Goal: Task Accomplishment & Management: Use online tool/utility

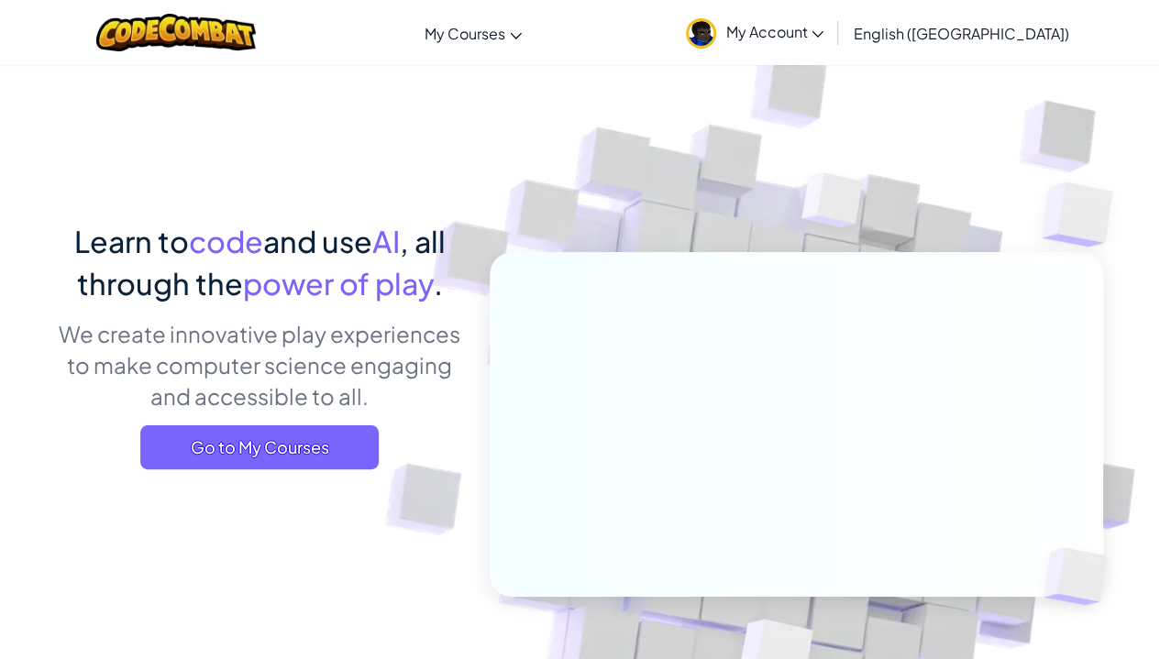
click at [824, 23] on span "My Account" at bounding box center [774, 31] width 98 height 19
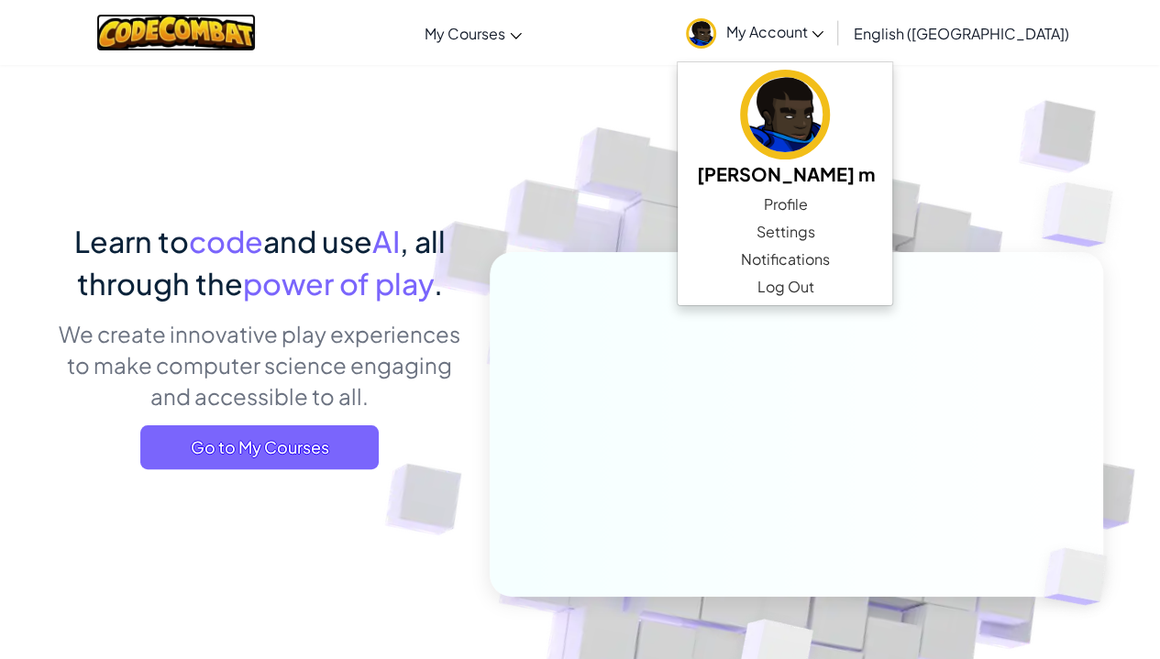
click at [235, 28] on img at bounding box center [176, 33] width 160 height 38
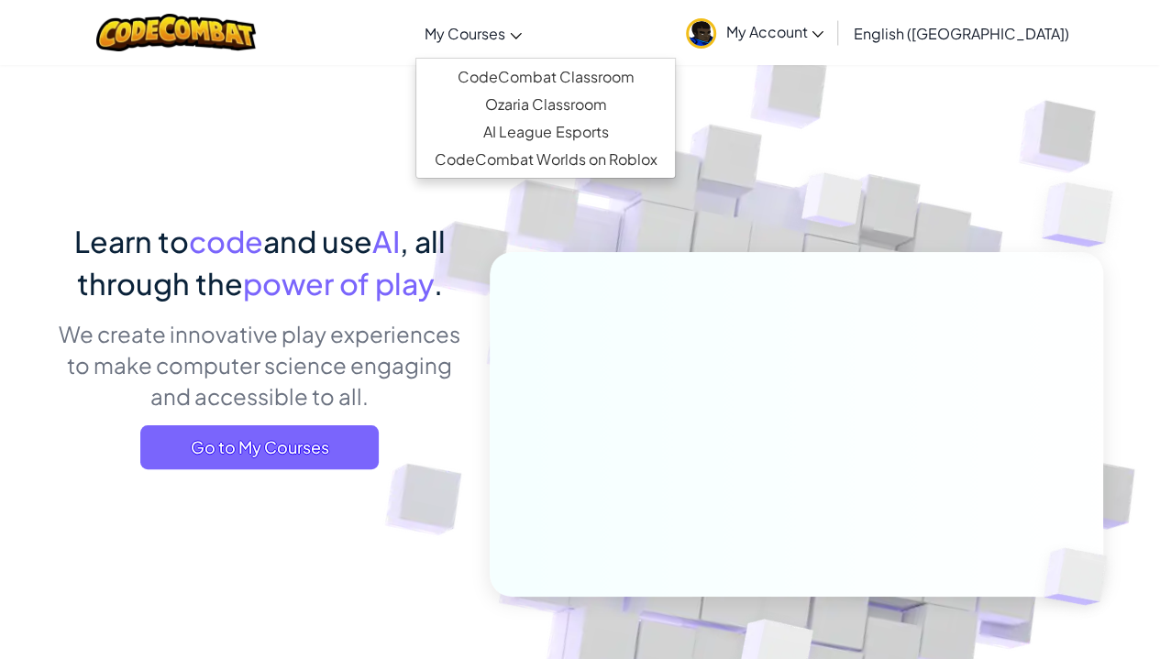
click at [505, 30] on span "My Courses" at bounding box center [465, 33] width 81 height 19
click at [561, 78] on link "CodeCombat Classroom" at bounding box center [545, 77] width 259 height 28
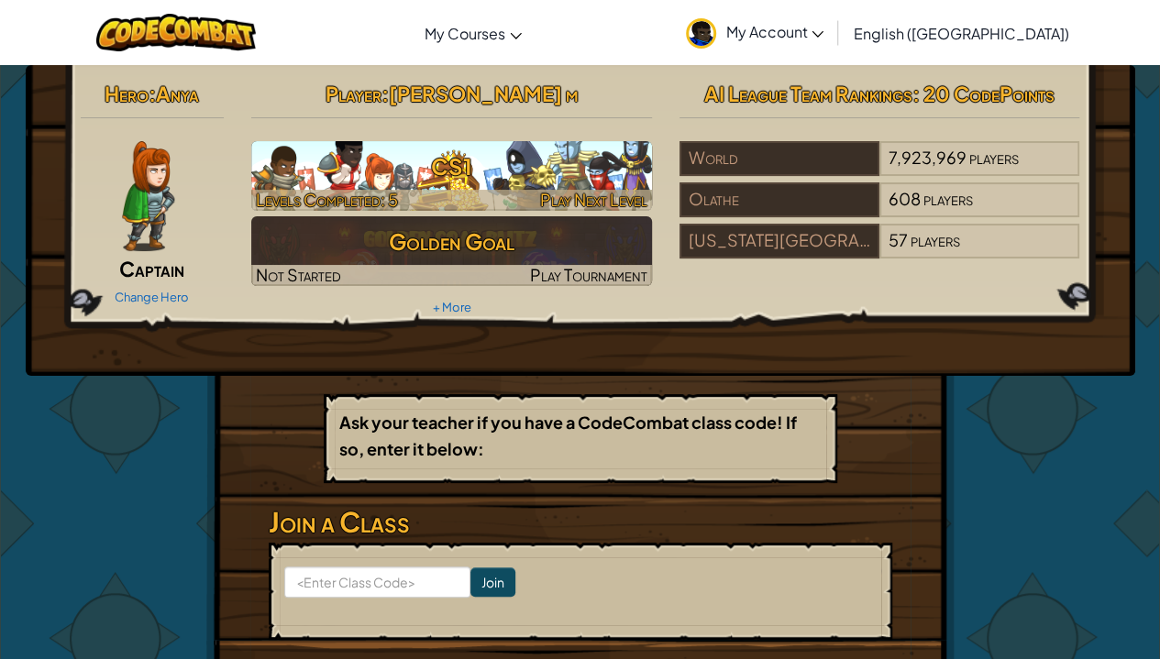
click at [499, 160] on h3 "CS1" at bounding box center [451, 166] width 401 height 41
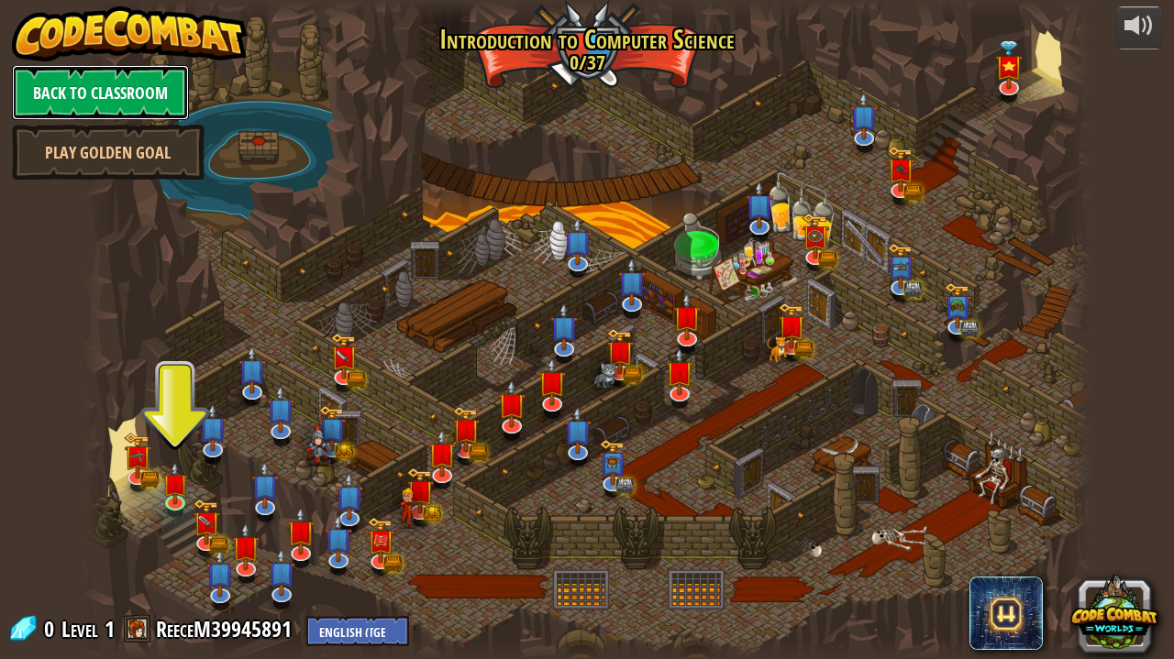
click at [117, 102] on link "Back to Classroom" at bounding box center [100, 92] width 177 height 55
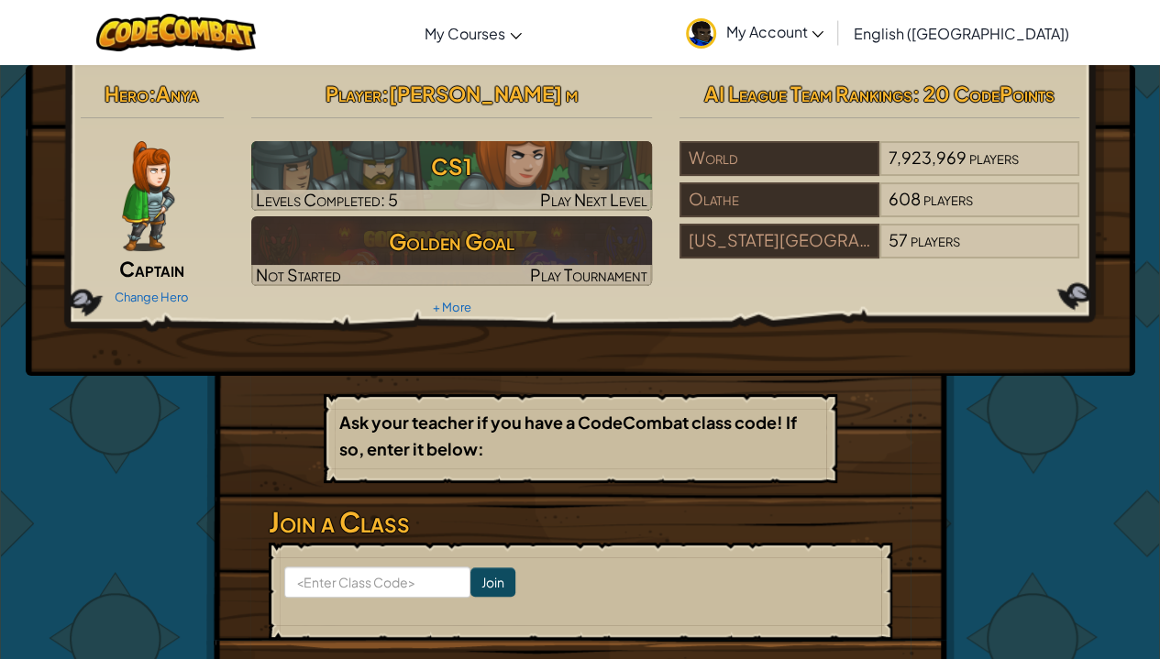
click at [138, 195] on img at bounding box center [148, 196] width 52 height 110
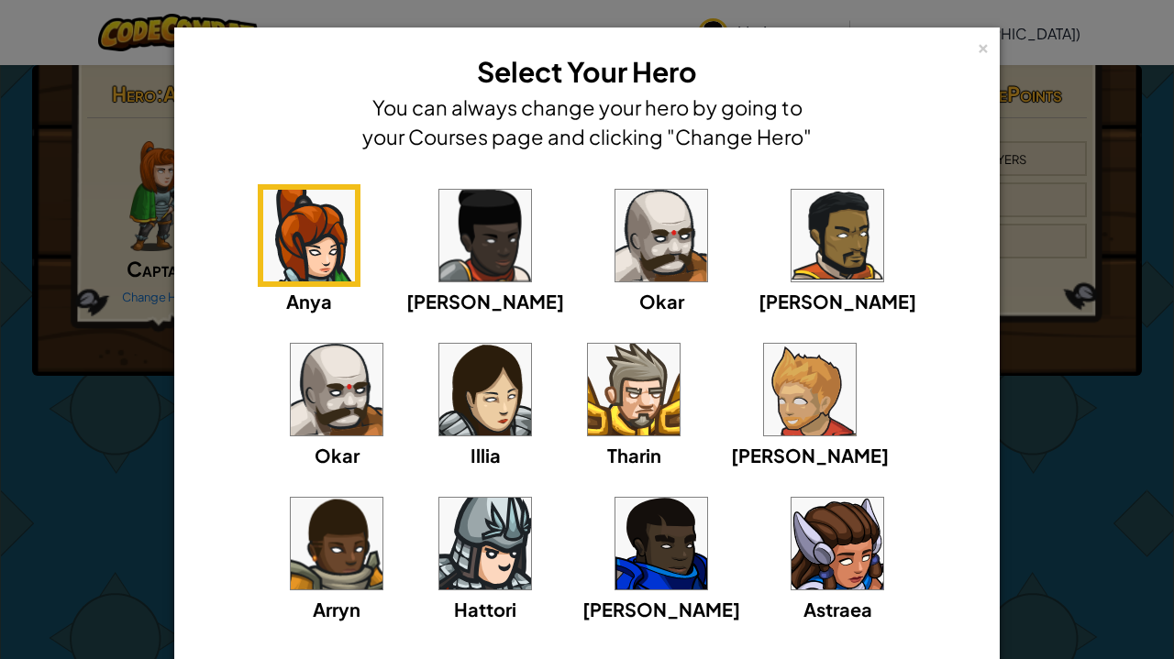
click at [531, 498] on img at bounding box center [485, 544] width 92 height 92
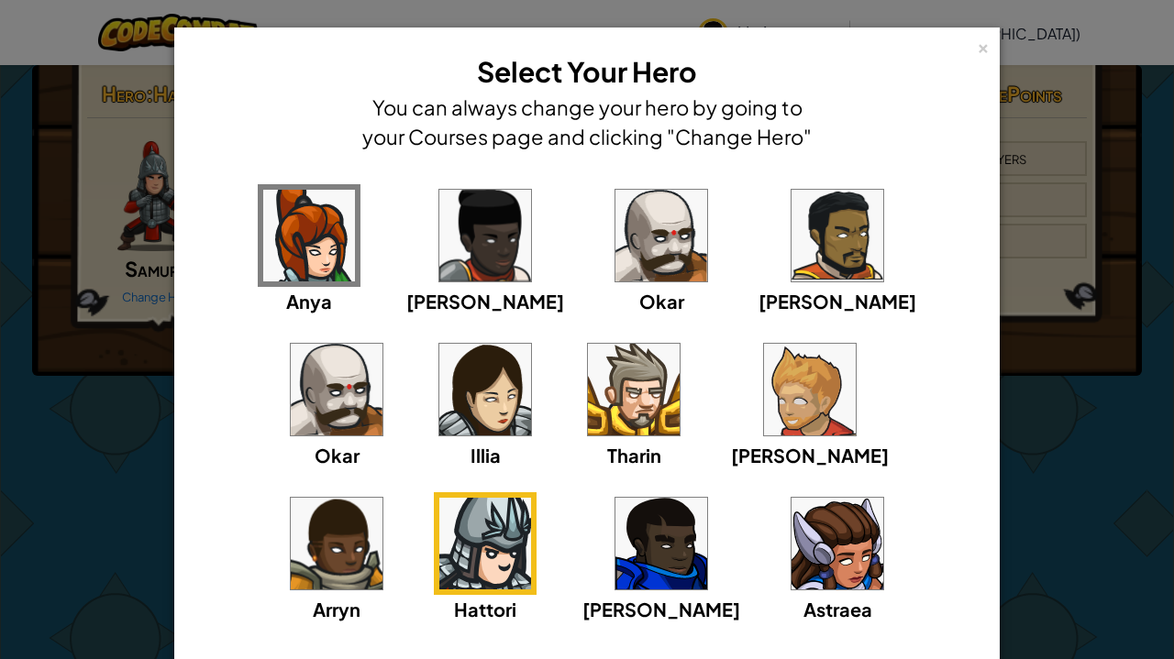
click at [588, 392] on img at bounding box center [634, 390] width 92 height 92
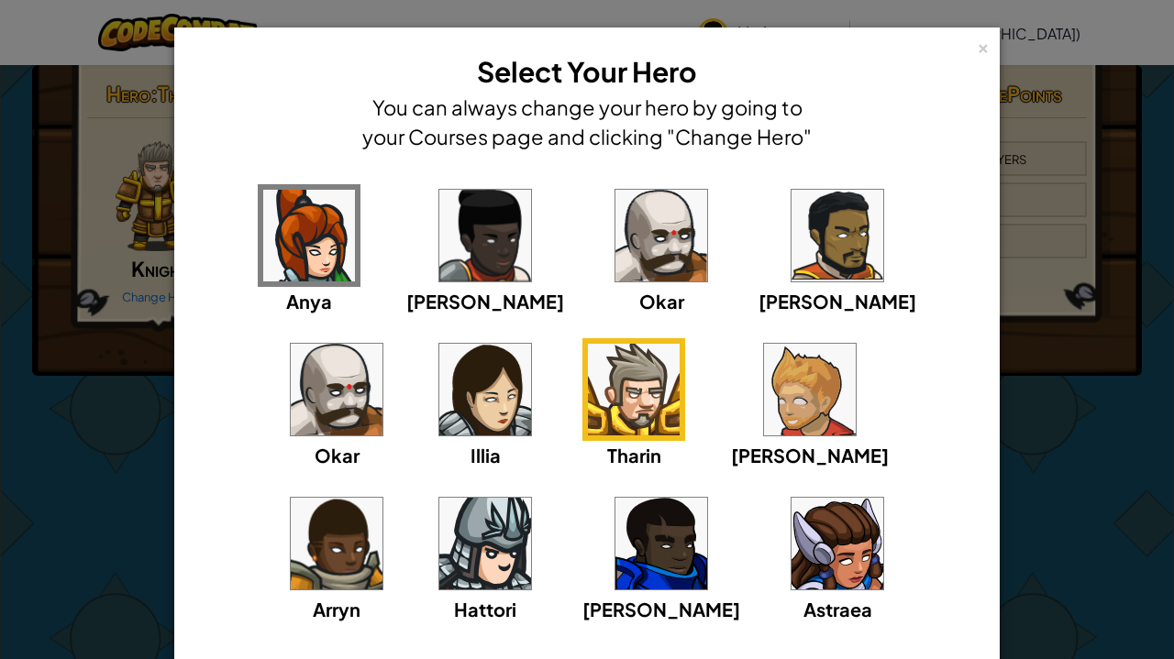
click at [439, 368] on img at bounding box center [485, 390] width 92 height 92
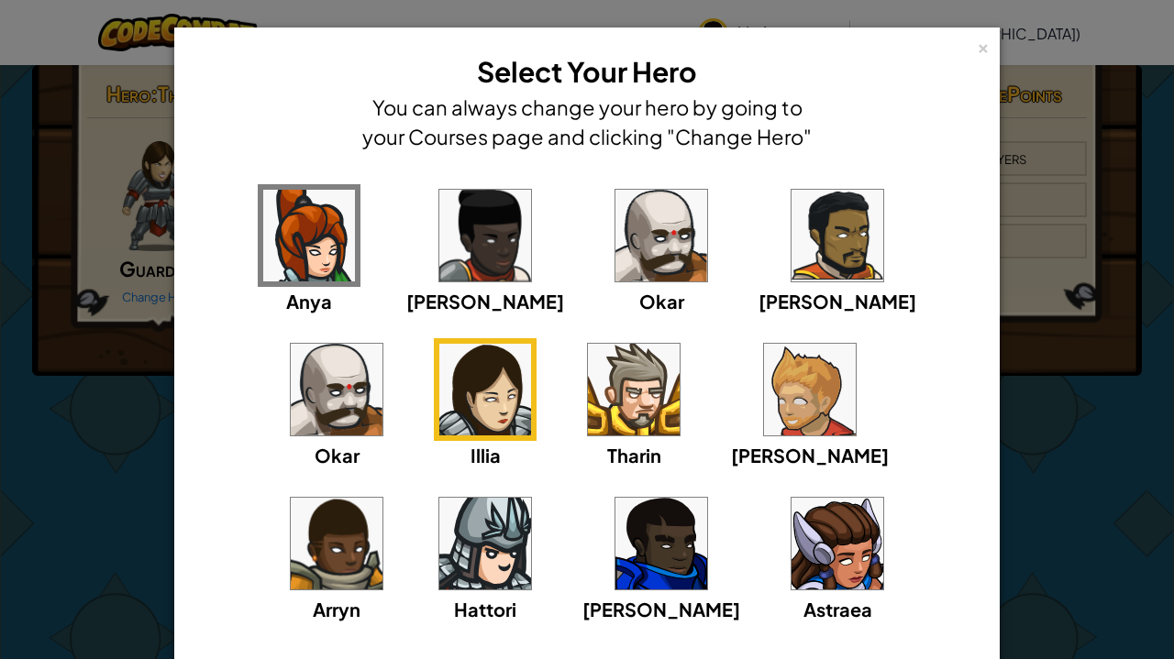
click at [791, 547] on img at bounding box center [837, 544] width 92 height 92
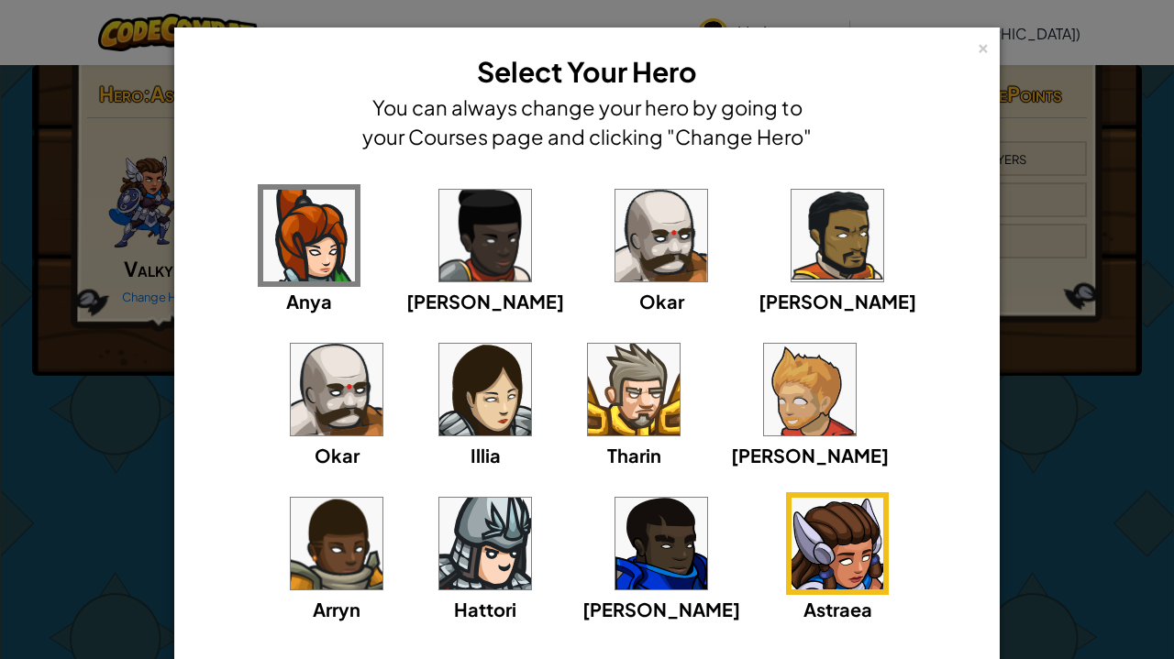
click at [439, 249] on img at bounding box center [485, 236] width 92 height 92
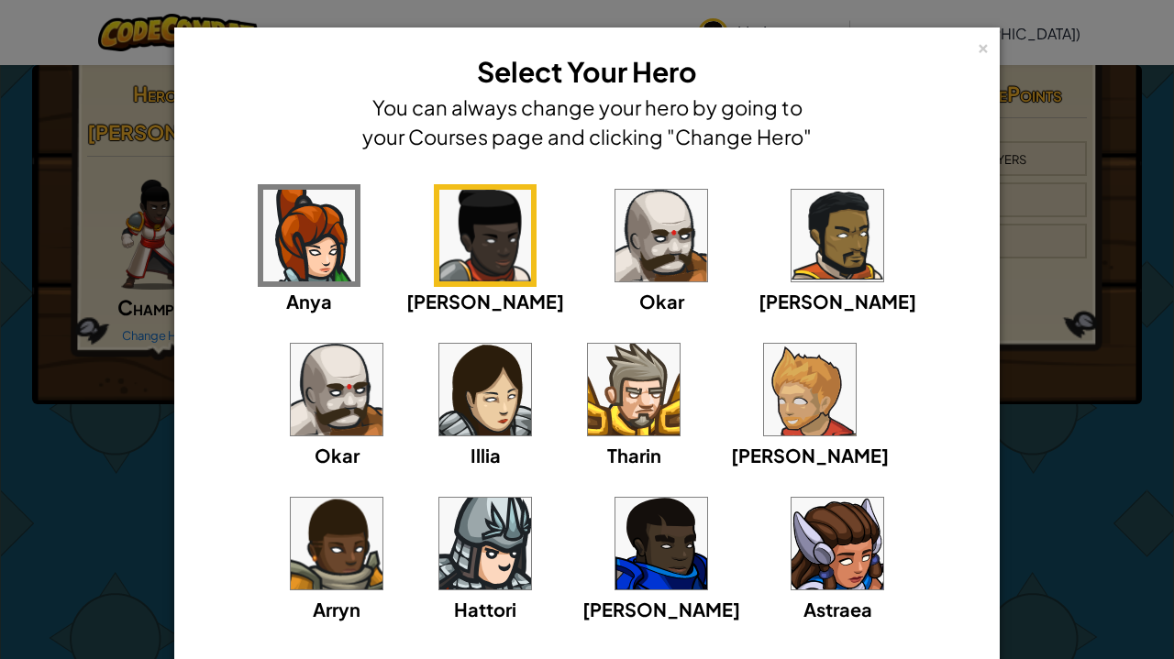
click at [615, 239] on img at bounding box center [661, 236] width 92 height 92
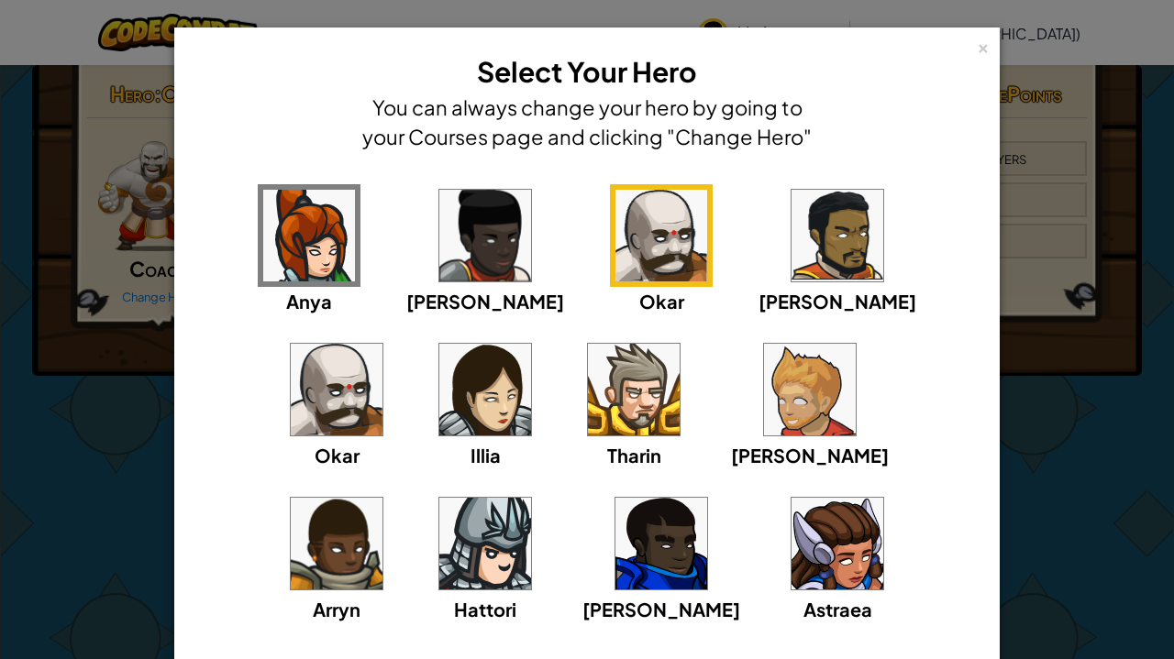
click at [791, 260] on img at bounding box center [837, 236] width 92 height 92
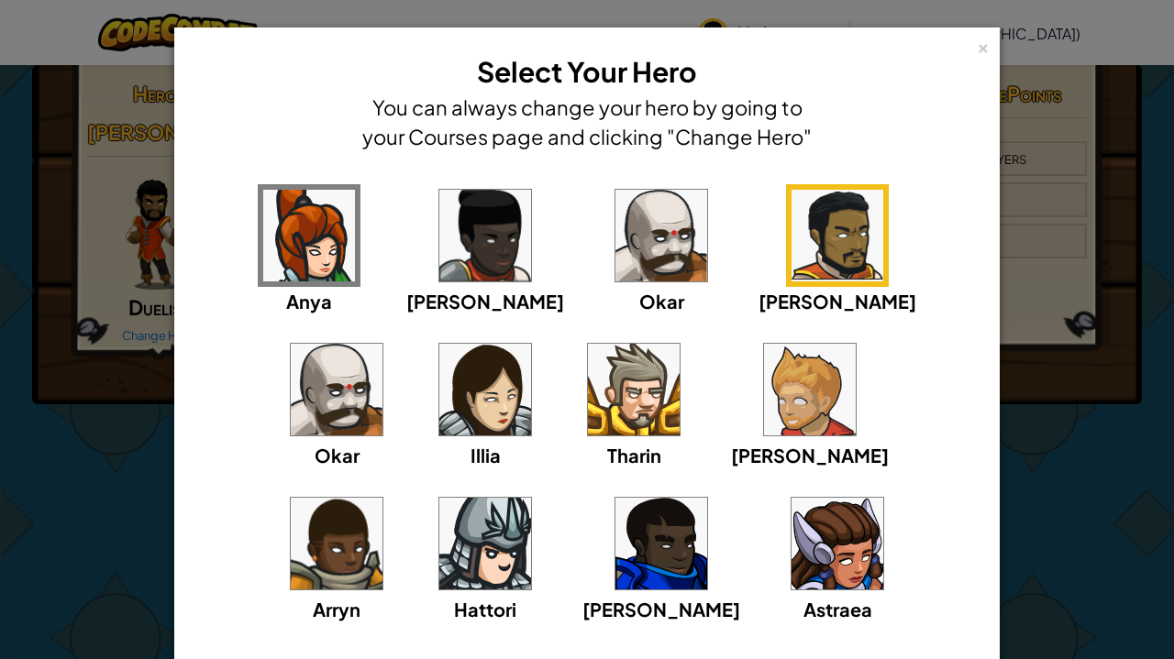
click at [996, 373] on div "× Select Your Hero You can always change your hero by going to your Courses pag…" at bounding box center [587, 329] width 1174 height 659
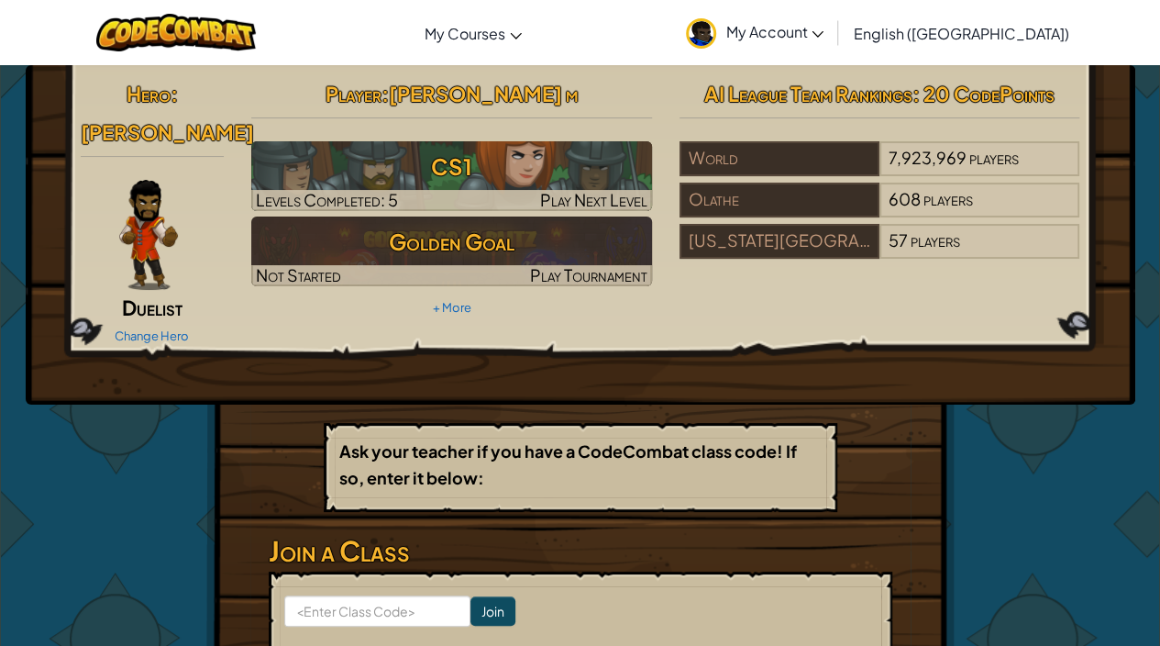
click at [160, 232] on img at bounding box center [148, 235] width 59 height 110
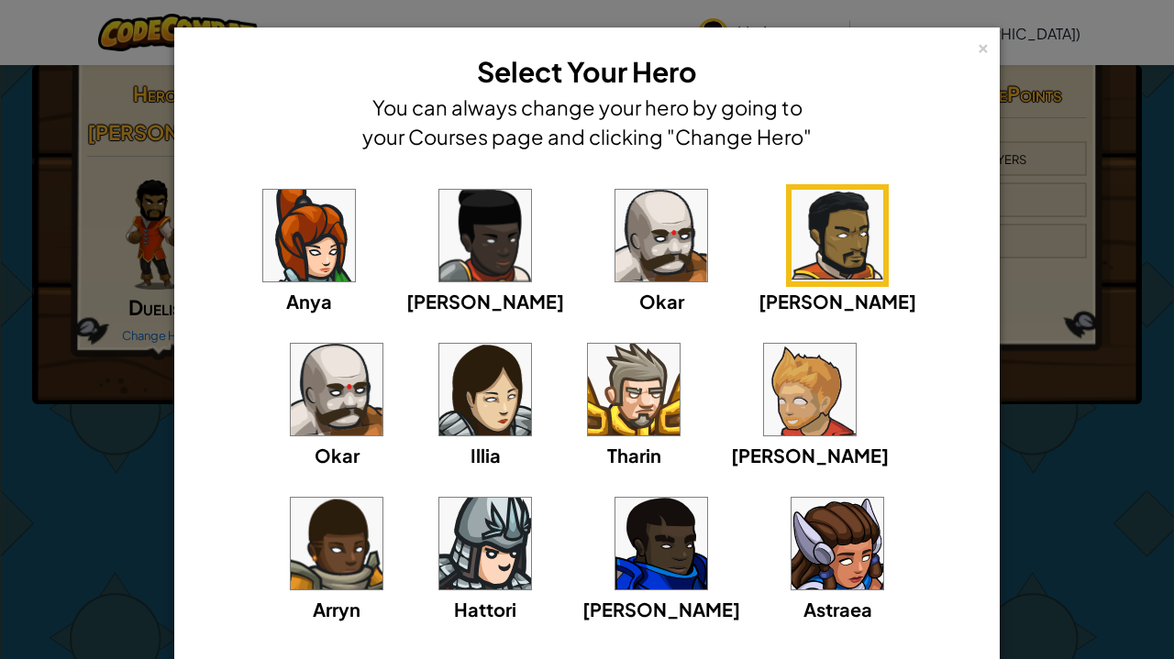
click at [382, 344] on img at bounding box center [337, 390] width 92 height 92
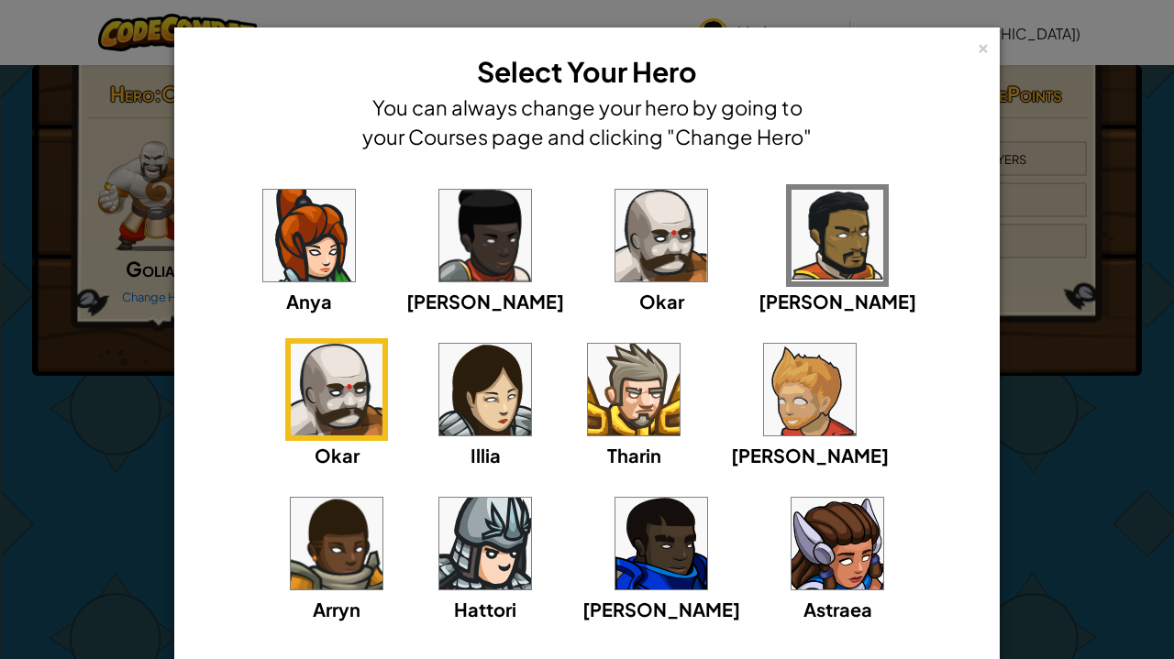
click at [388, 492] on div "Arryn" at bounding box center [336, 557] width 103 height 131
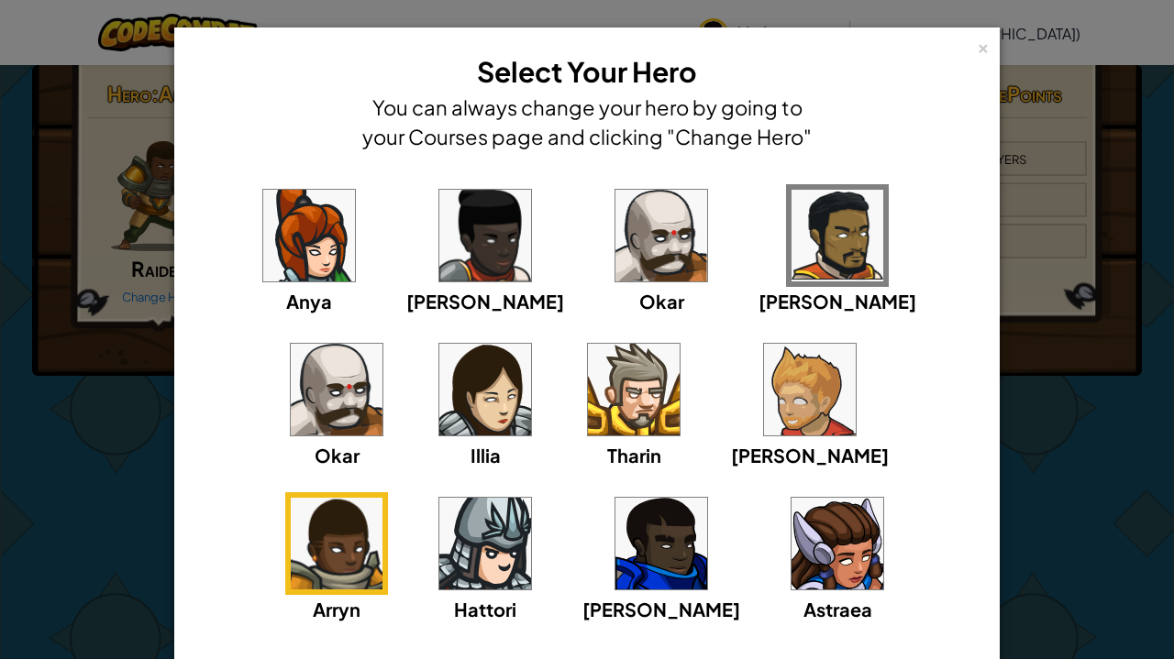
click at [382, 344] on img at bounding box center [337, 390] width 92 height 92
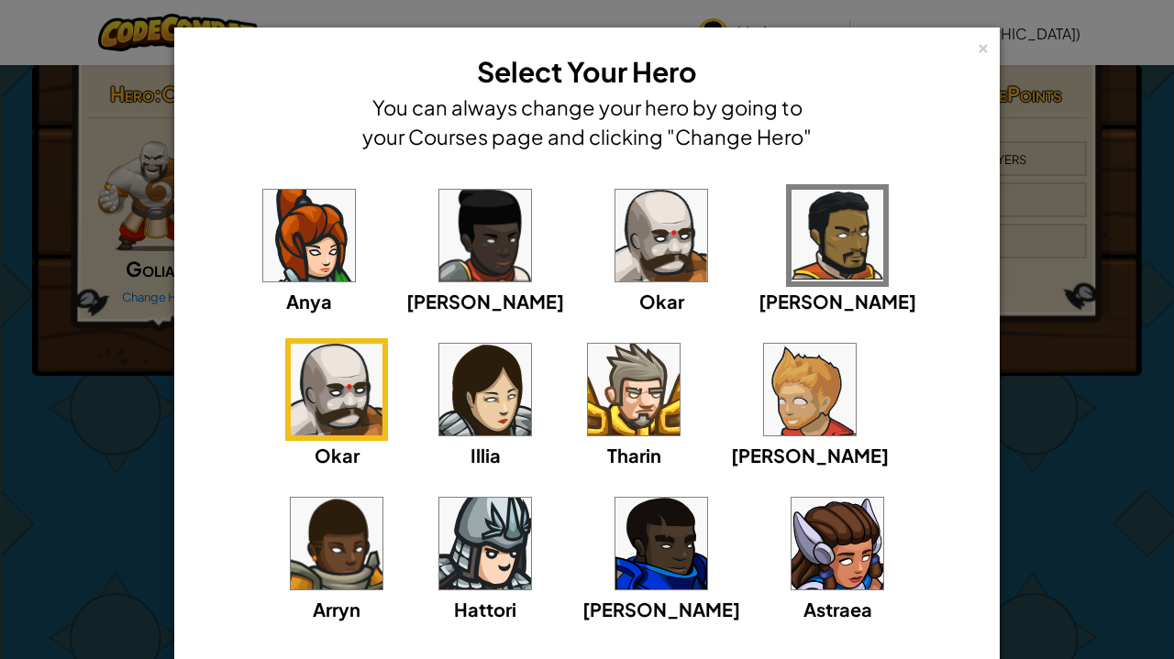
click at [615, 248] on img at bounding box center [661, 236] width 92 height 92
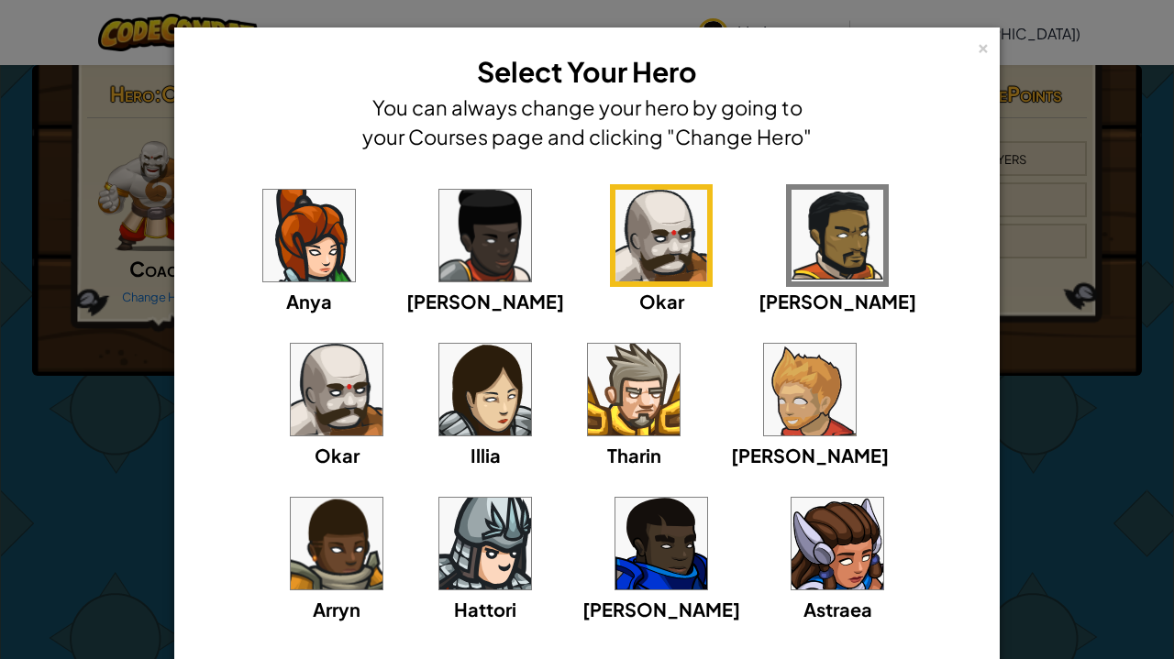
click at [382, 344] on img at bounding box center [337, 390] width 92 height 92
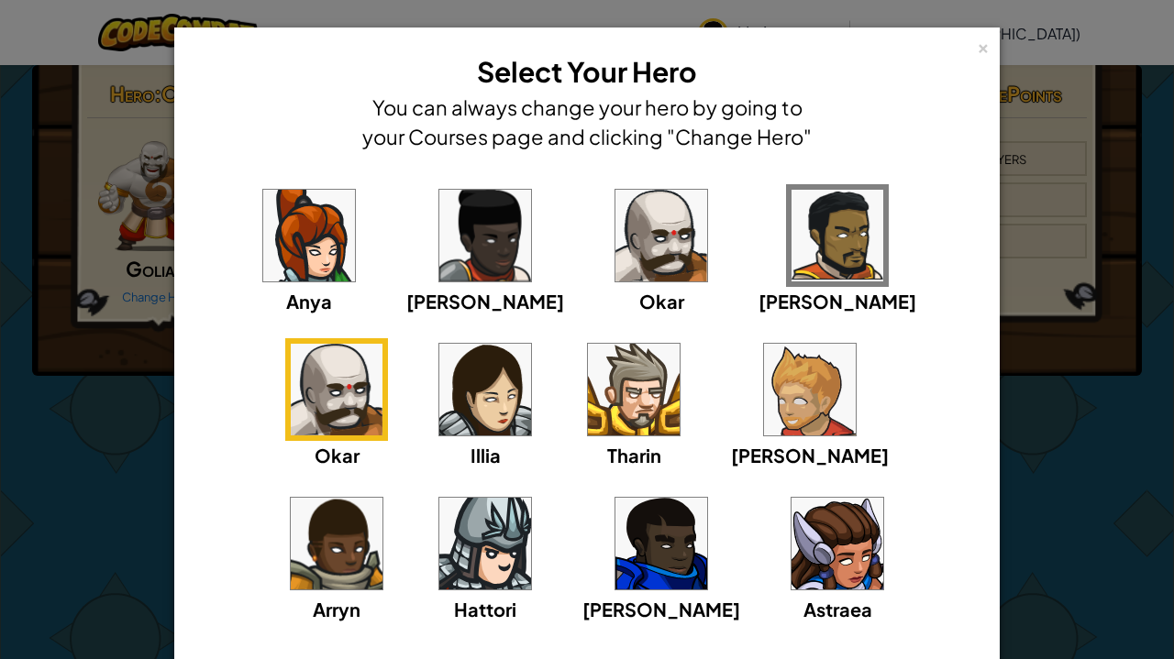
click at [615, 243] on img at bounding box center [661, 236] width 92 height 92
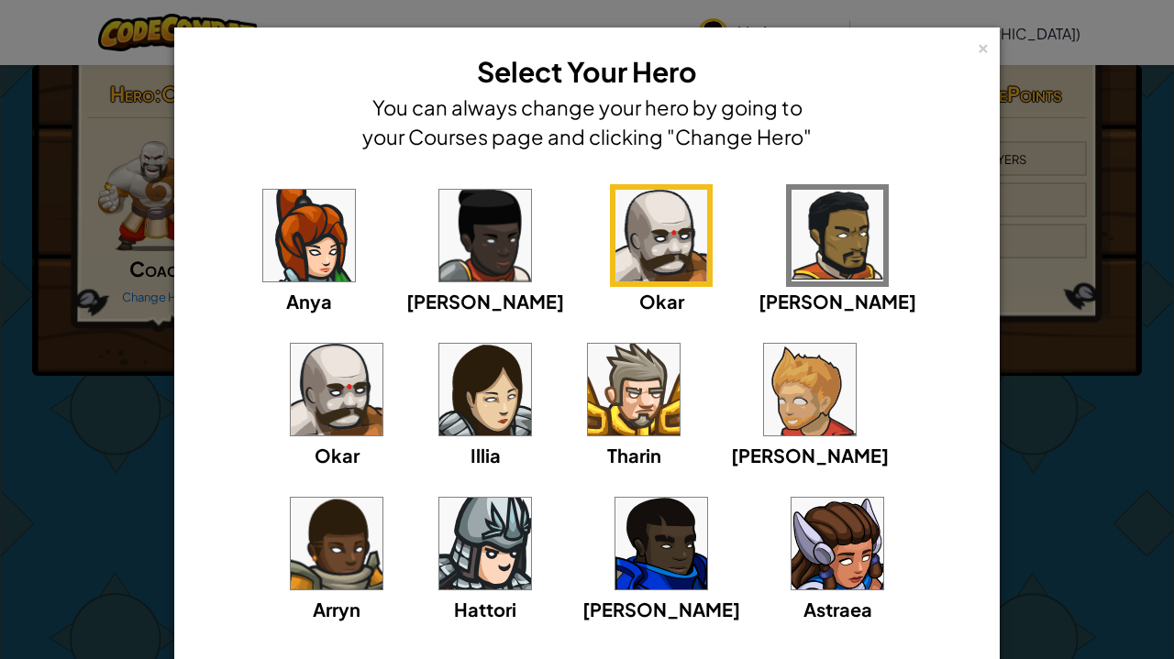
click at [764, 391] on img at bounding box center [810, 390] width 92 height 92
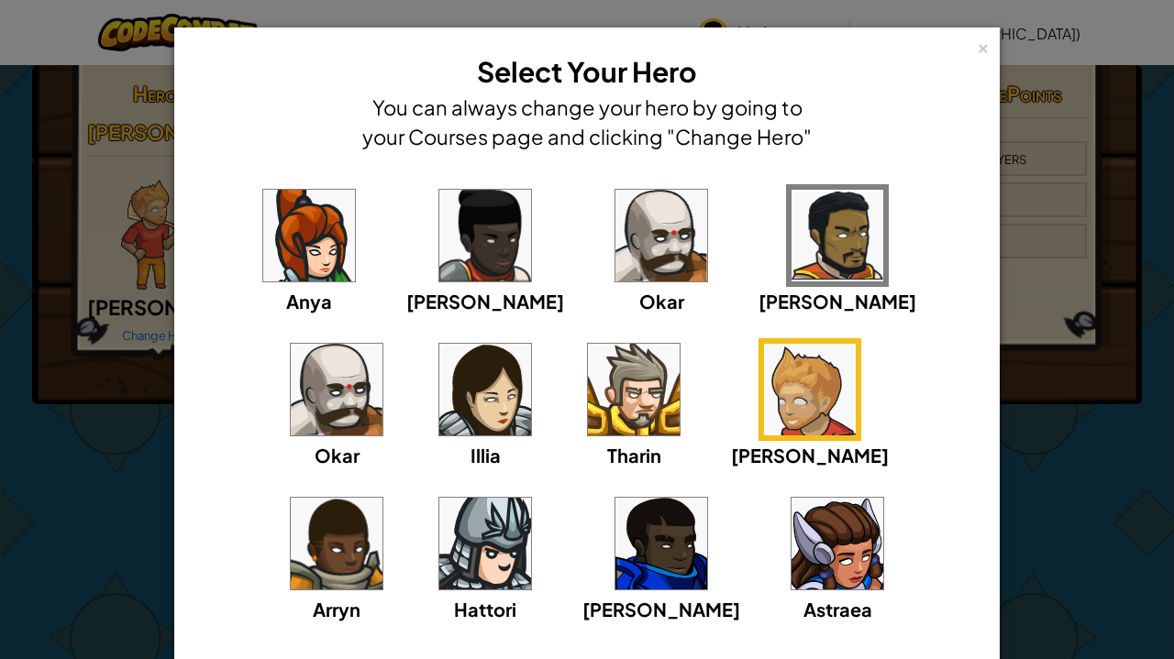
click at [579, 564] on div "[PERSON_NAME] [PERSON_NAME] [PERSON_NAME] Arryn [PERSON_NAME]" at bounding box center [587, 415] width 769 height 462
click at [615, 551] on img at bounding box center [661, 544] width 92 height 92
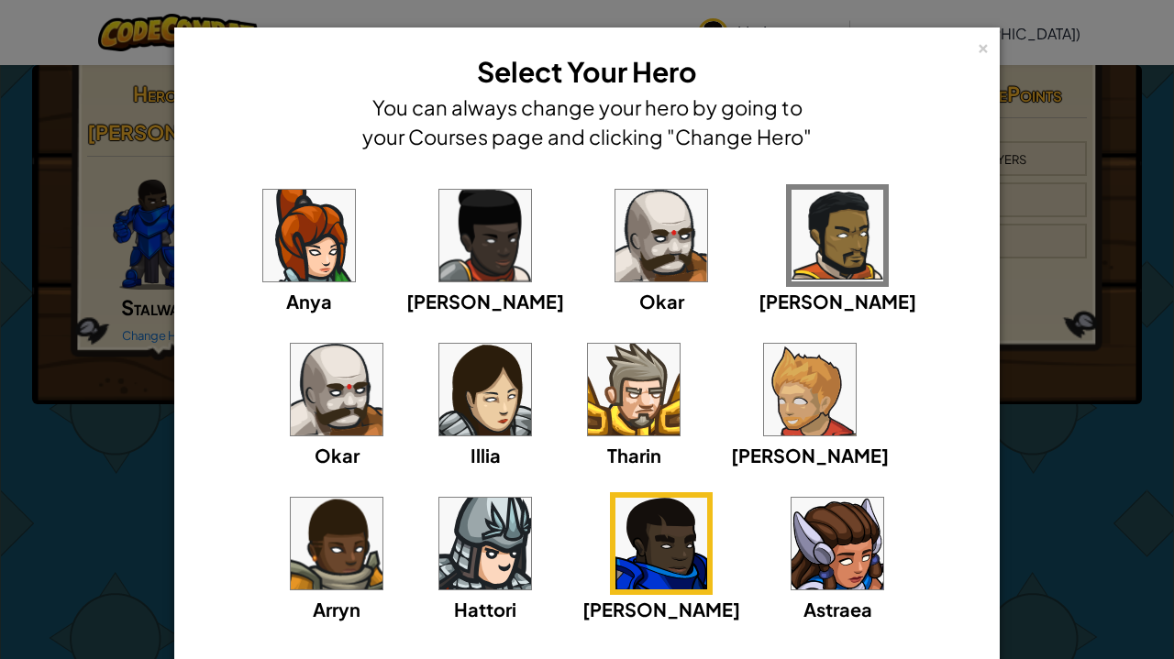
click at [1134, 447] on div "× Select Your Hero You can always change your hero by going to your Courses pag…" at bounding box center [587, 329] width 1174 height 659
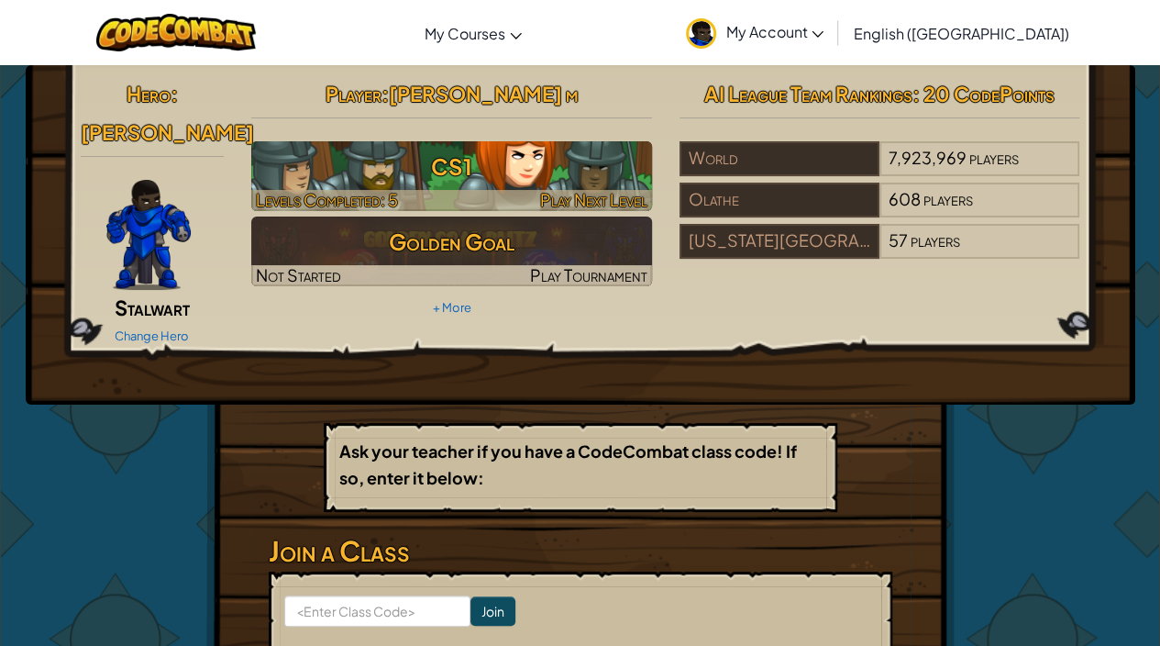
click at [602, 158] on h3 "CS1" at bounding box center [451, 166] width 401 height 41
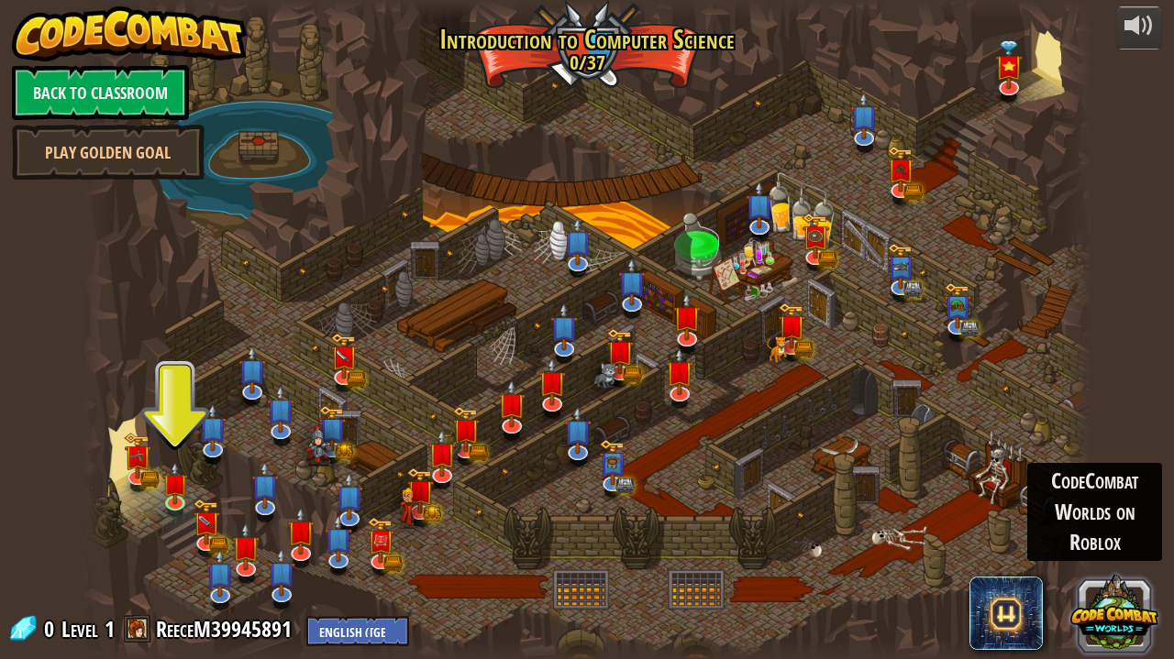
click at [1110, 604] on button at bounding box center [1114, 613] width 88 height 88
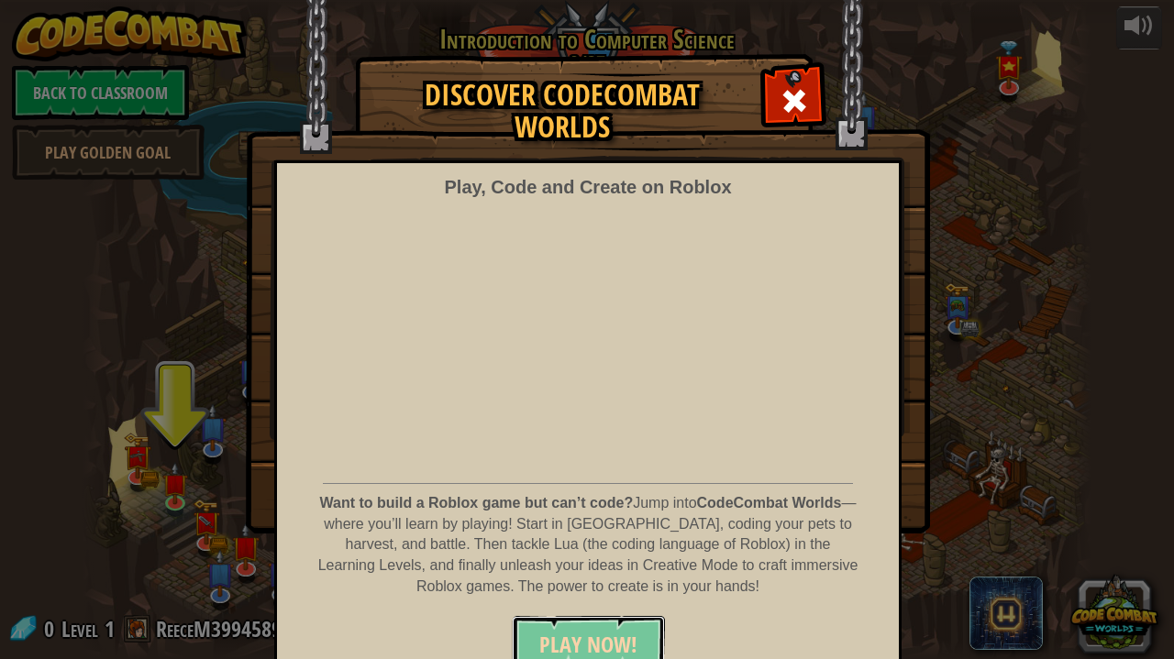
click at [586, 620] on button "PLAY NOW!" at bounding box center [588, 643] width 153 height 55
